Goal: Task Accomplishment & Management: Complete application form

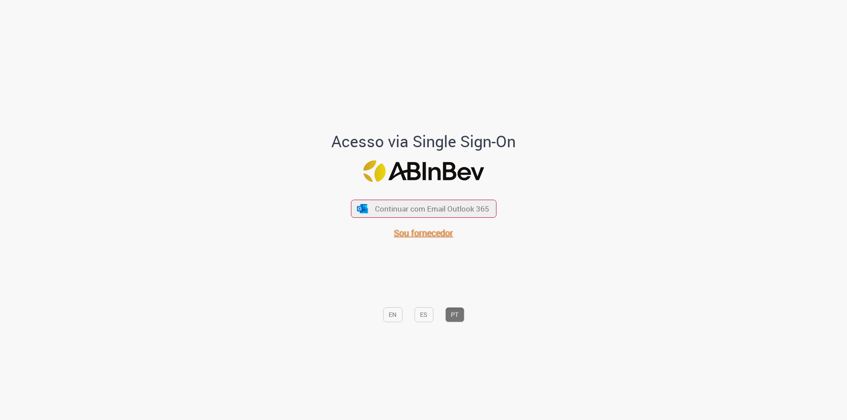
click at [418, 236] on span "Sou fornecedor" at bounding box center [423, 234] width 59 height 12
